Goal: Register for event/course

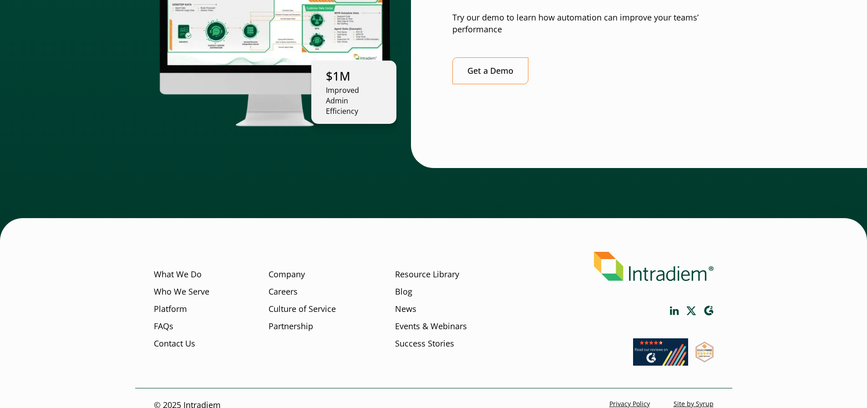
scroll to position [2624, 0]
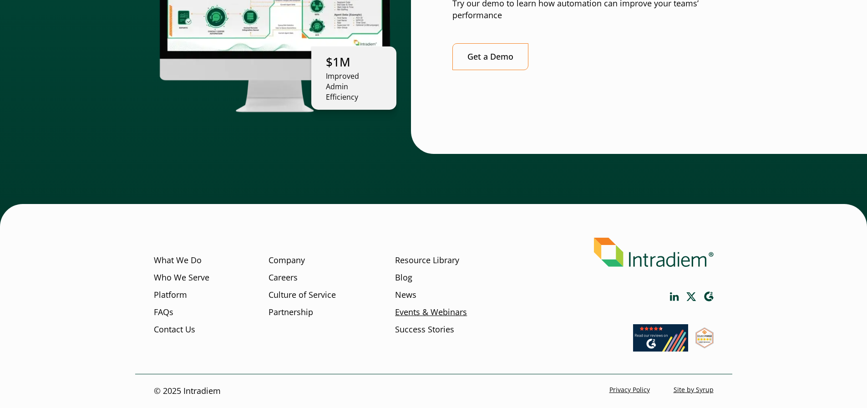
click at [435, 314] on link "Events & Webinars" at bounding box center [431, 312] width 72 height 12
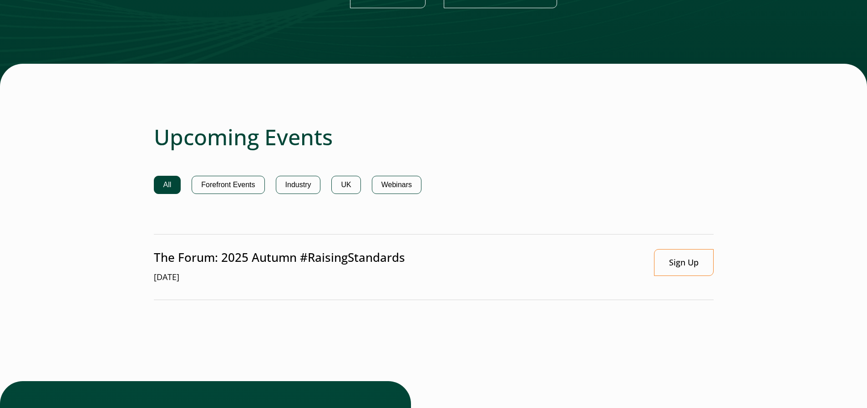
scroll to position [546, 0]
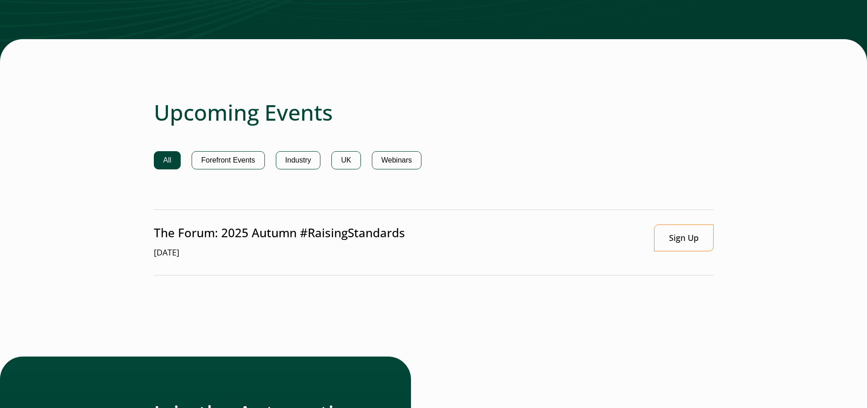
click at [219, 234] on p "The Forum: 2025 Autumn #RaisingStandards" at bounding box center [279, 232] width 251 height 17
click at [675, 241] on link "Sign Up" at bounding box center [684, 237] width 60 height 27
